Goal: Information Seeking & Learning: Learn about a topic

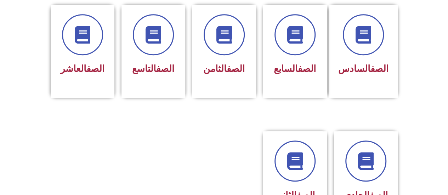
scroll to position [308, 0]
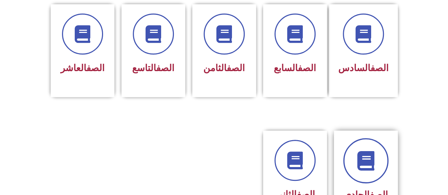
click at [378, 153] on link at bounding box center [365, 160] width 45 height 45
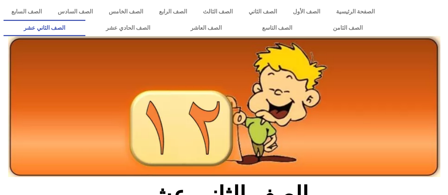
scroll to position [171, 0]
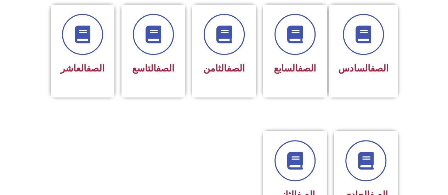
scroll to position [308, 0]
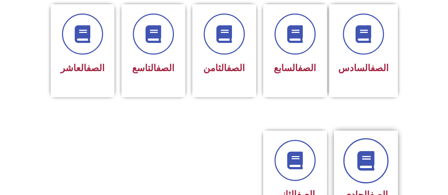
click at [361, 162] on link at bounding box center [365, 160] width 45 height 45
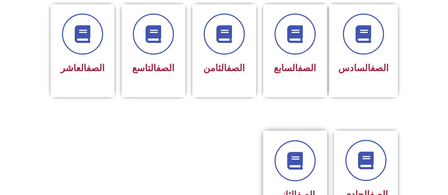
click at [104, 63] on h3 "الصف العاشر" at bounding box center [82, 68] width 45 height 11
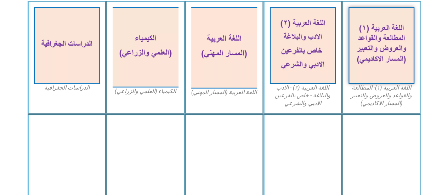
scroll to position [218, 0]
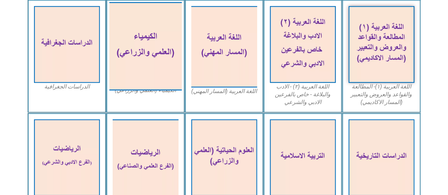
click at [137, 24] on img at bounding box center [145, 46] width 73 height 89
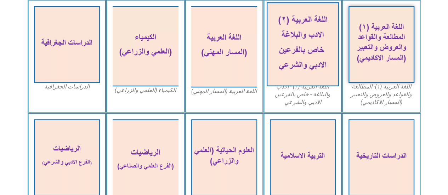
click at [318, 50] on img at bounding box center [302, 44] width 73 height 84
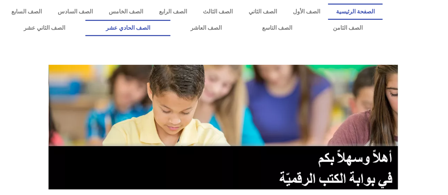
click at [157, 27] on link "الصف الحادي عشر" at bounding box center [127, 28] width 85 height 16
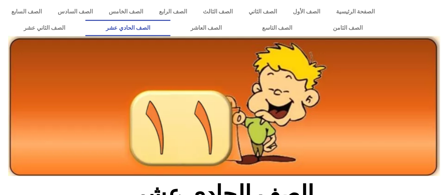
scroll to position [171, 0]
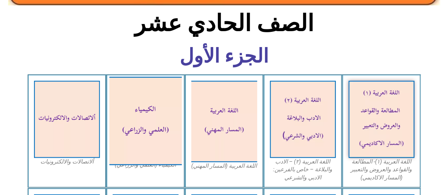
click at [117, 130] on img at bounding box center [145, 120] width 73 height 89
click at [147, 110] on img at bounding box center [145, 120] width 73 height 89
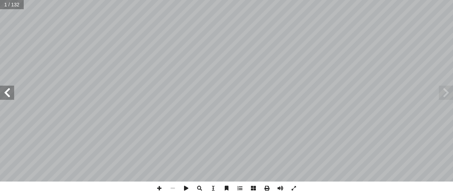
click at [11, 94] on span at bounding box center [7, 93] width 14 height 14
click at [453, 95] on span at bounding box center [446, 93] width 14 height 14
click at [6, 95] on span at bounding box center [7, 93] width 14 height 14
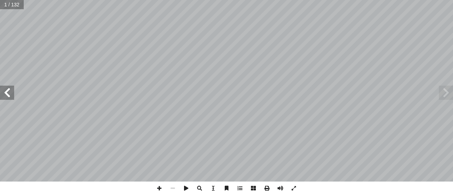
click at [6, 95] on span at bounding box center [7, 93] width 14 height 14
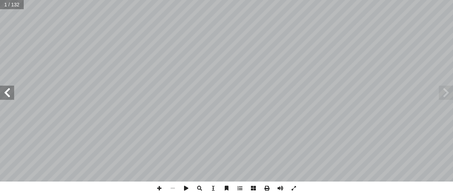
click at [6, 95] on span at bounding box center [7, 93] width 14 height 14
click at [261, 136] on div "6 تكوين كلوريد الصوديوم: :) 2 نشاط ( سئلة التي تليه: أ جب عن ال� أ ا ّ تي، ثم آ…" at bounding box center [226, 97] width 453 height 195
click at [169, 189] on span at bounding box center [172, 188] width 13 height 13
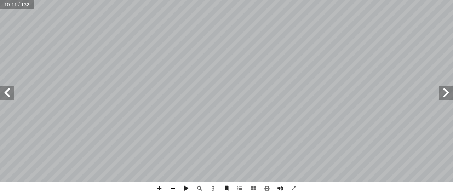
click at [169, 189] on span at bounding box center [172, 188] width 13 height 13
click at [11, 92] on span at bounding box center [7, 93] width 14 height 14
click at [267, 189] on span at bounding box center [266, 188] width 13 height 13
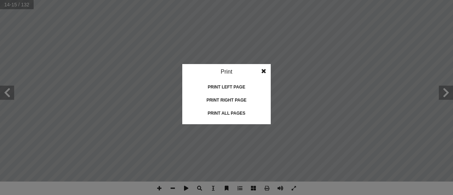
click at [237, 114] on div "Print all pages" at bounding box center [226, 113] width 71 height 11
click at [266, 68] on span at bounding box center [263, 71] width 13 height 14
